Goal: Information Seeking & Learning: Learn about a topic

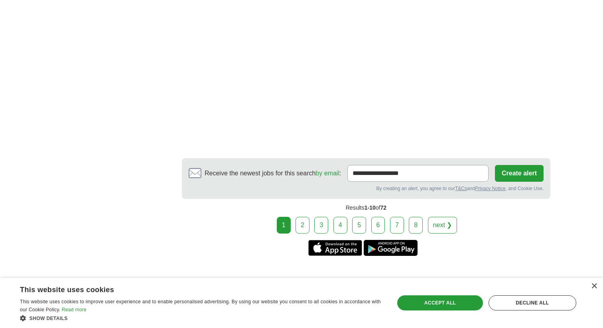
scroll to position [1402, 0]
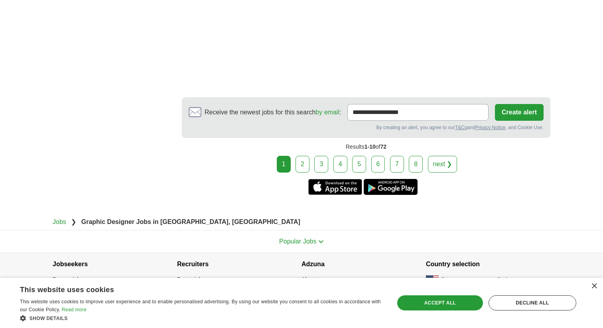
click at [311, 161] on div "1 2 3 4 5 6 7 8 next ❯" at bounding box center [366, 164] width 368 height 17
click at [305, 161] on link "2" at bounding box center [302, 164] width 14 height 17
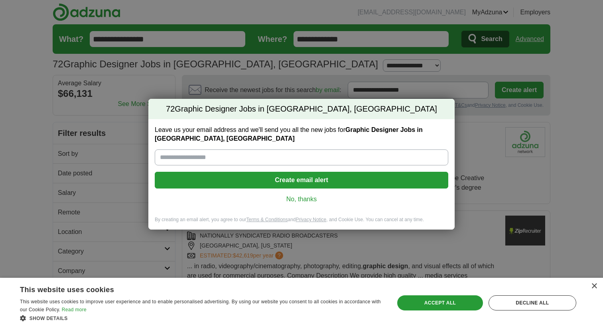
click at [303, 200] on link "No, thanks" at bounding box center [301, 199] width 281 height 9
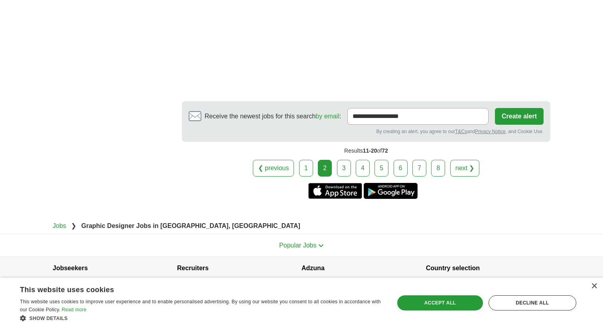
scroll to position [1434, 0]
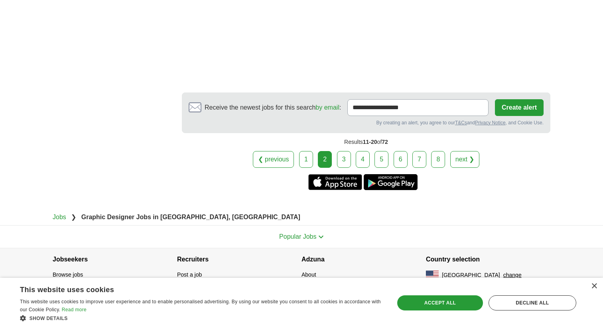
click at [342, 165] on link "3" at bounding box center [344, 159] width 14 height 17
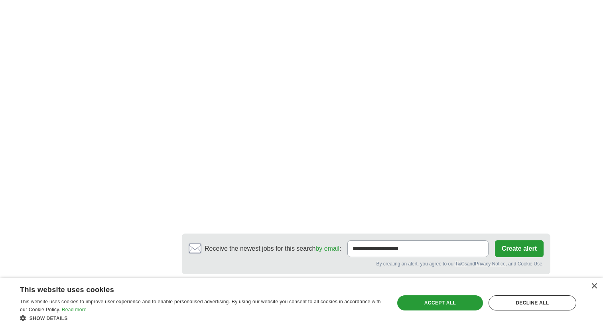
scroll to position [1402, 0]
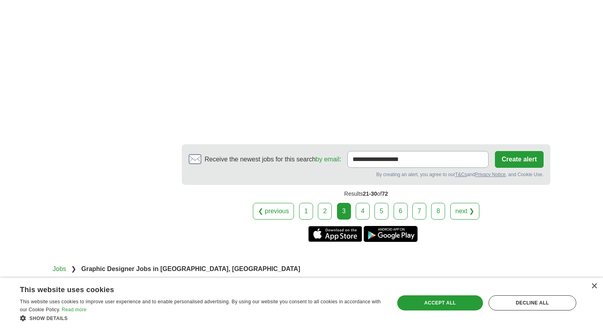
click at [360, 203] on link "4" at bounding box center [363, 211] width 14 height 17
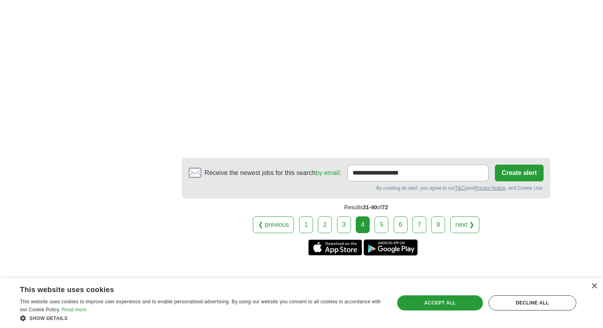
scroll to position [1265, 0]
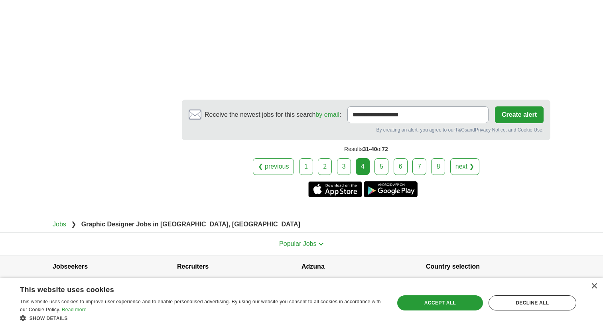
click at [381, 158] on link "5" at bounding box center [381, 166] width 14 height 17
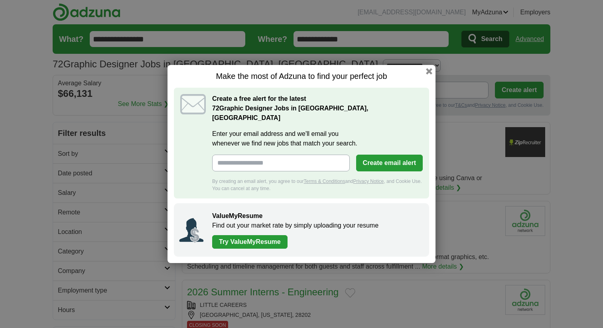
click at [432, 75] on button "button" at bounding box center [429, 71] width 6 height 6
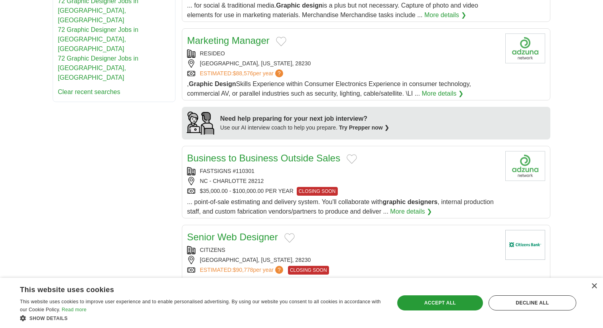
scroll to position [496, 0]
